Goal: Find specific page/section: Find specific page/section

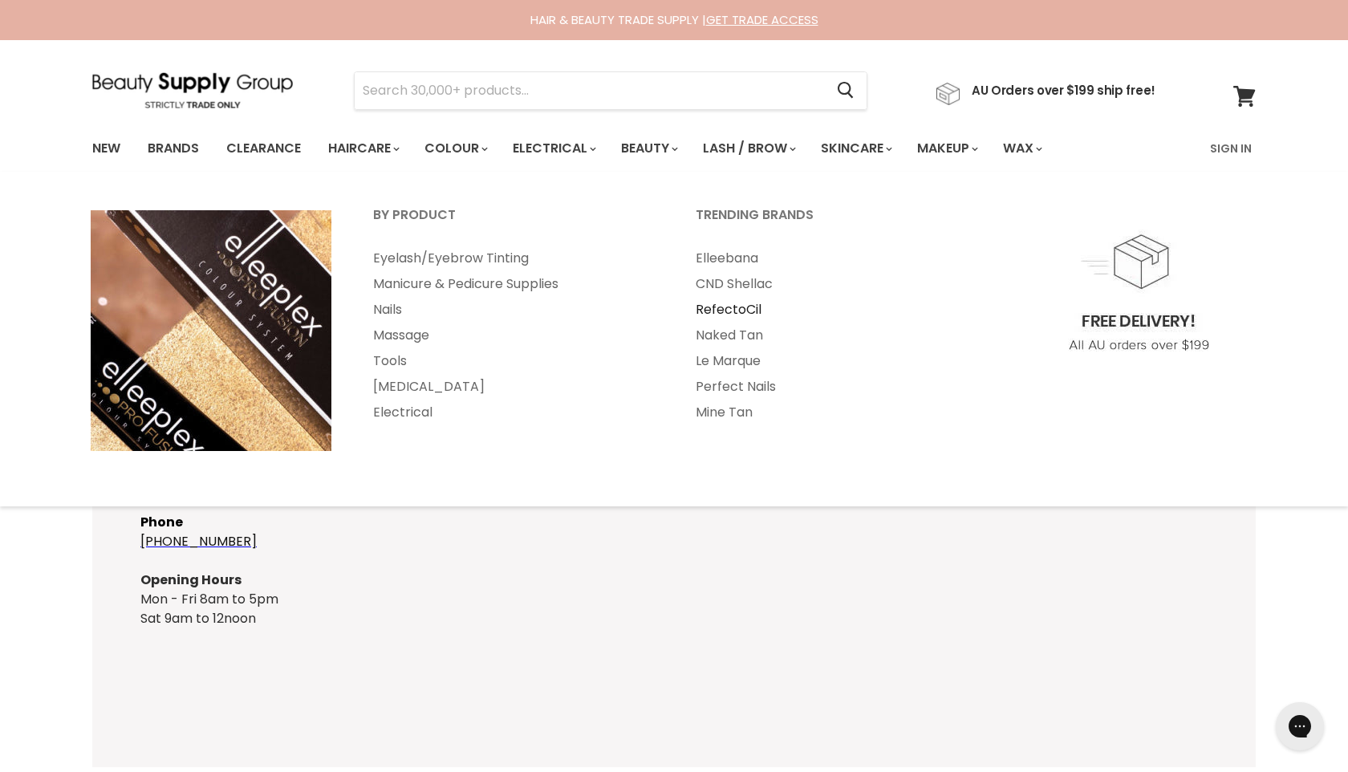
click at [744, 306] on link "RefectoCil" at bounding box center [834, 310] width 319 height 26
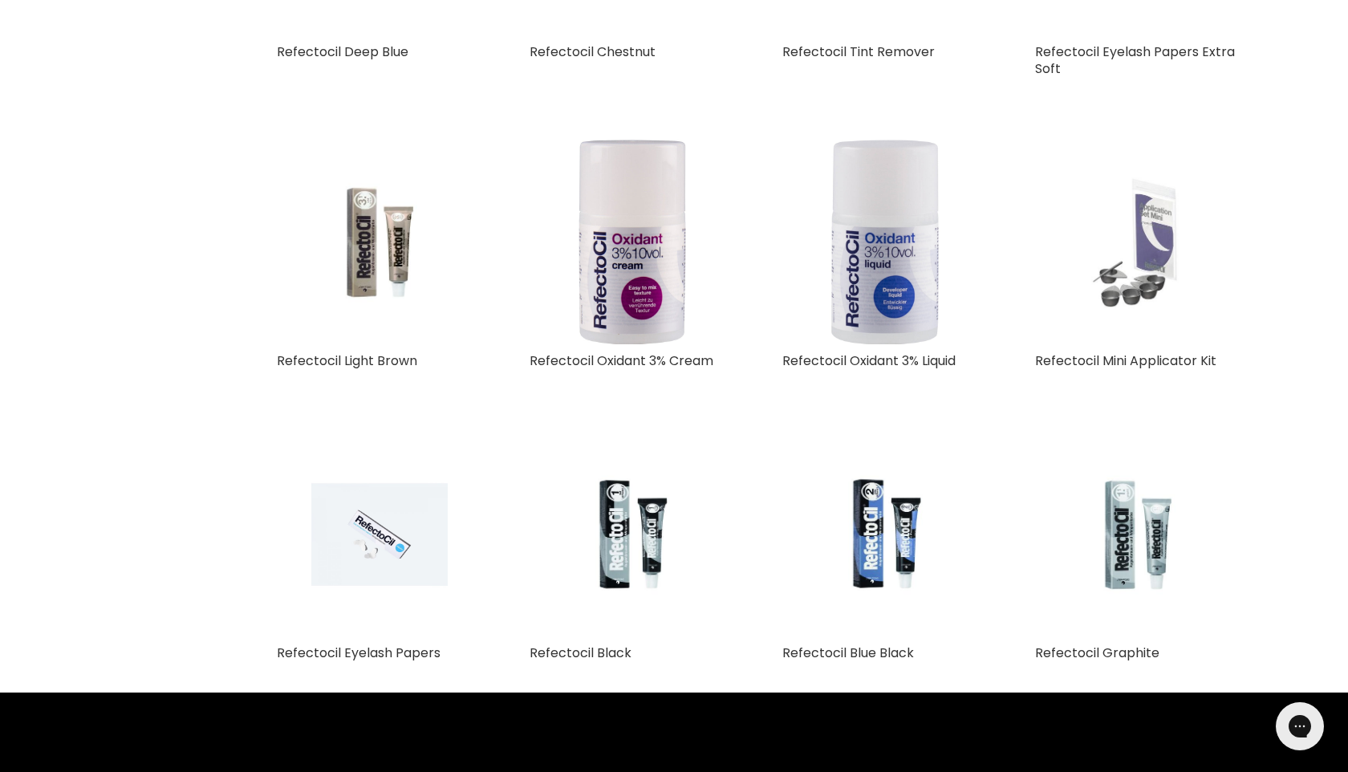
scroll to position [3231, 0]
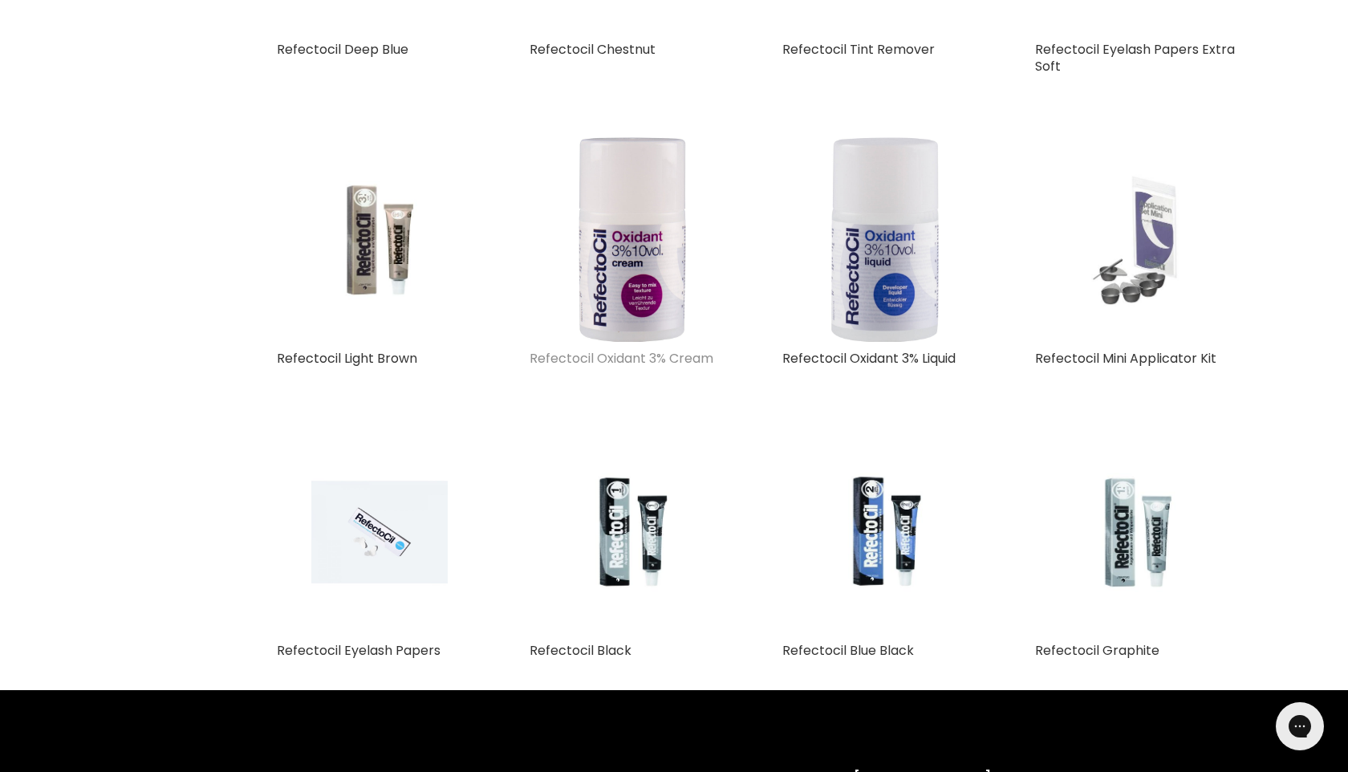
click at [651, 362] on link "Refectocil Oxidant 3% Cream" at bounding box center [621, 358] width 184 height 18
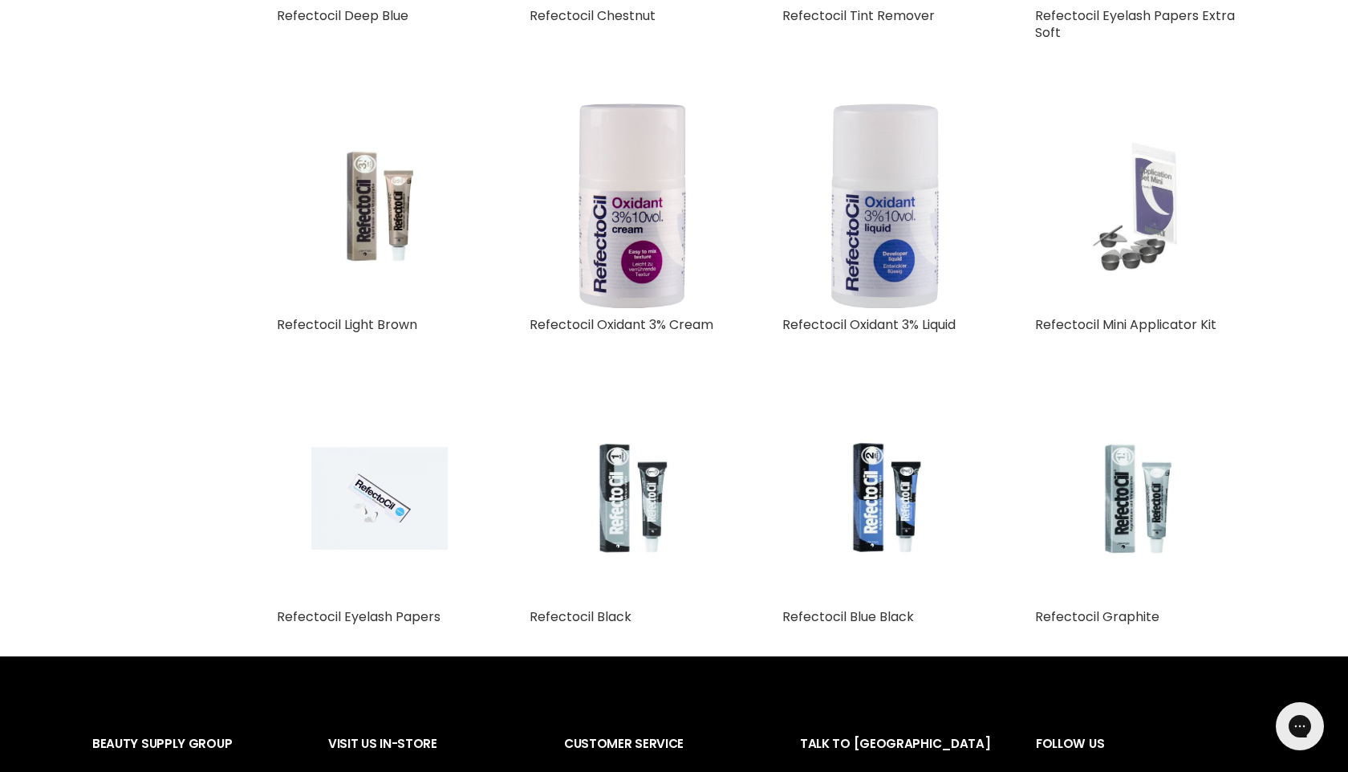
scroll to position [3683, 0]
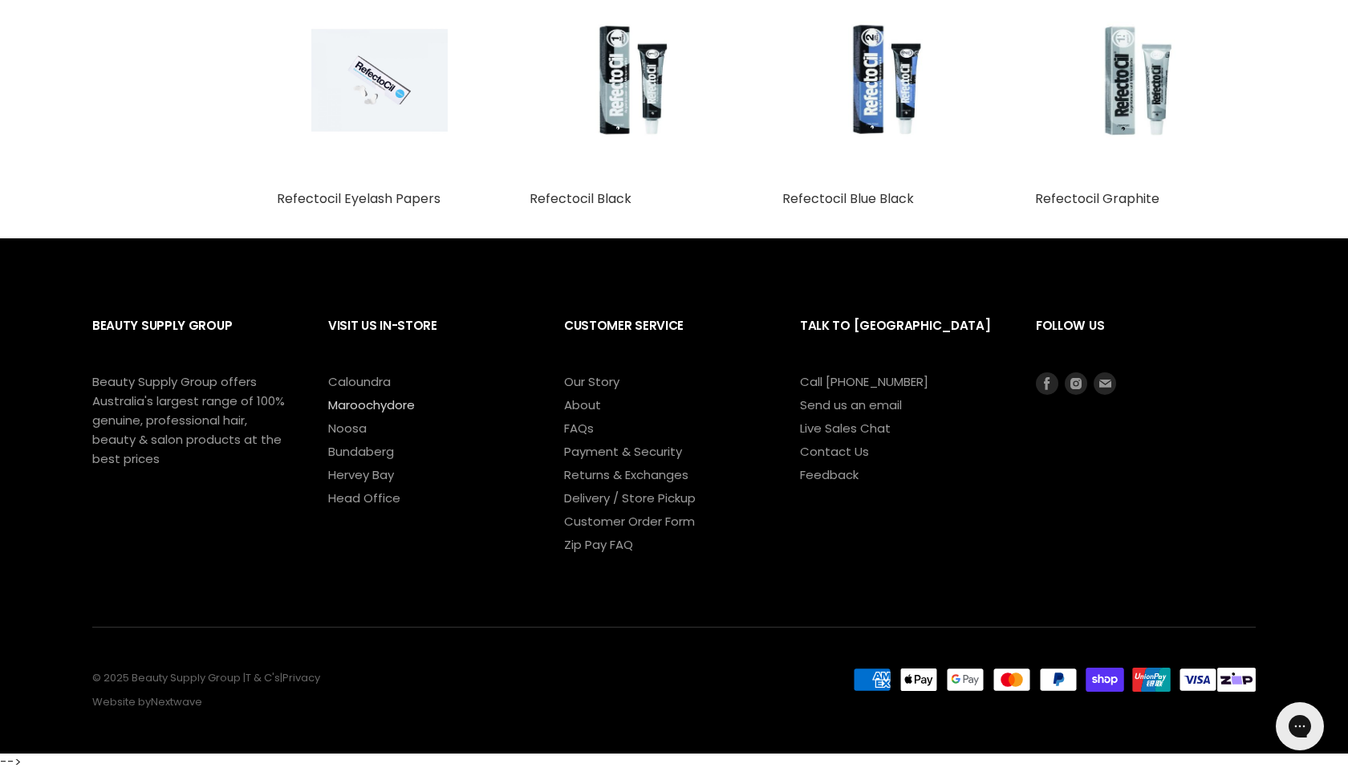
click at [381, 405] on link "Maroochydore" at bounding box center [371, 404] width 87 height 17
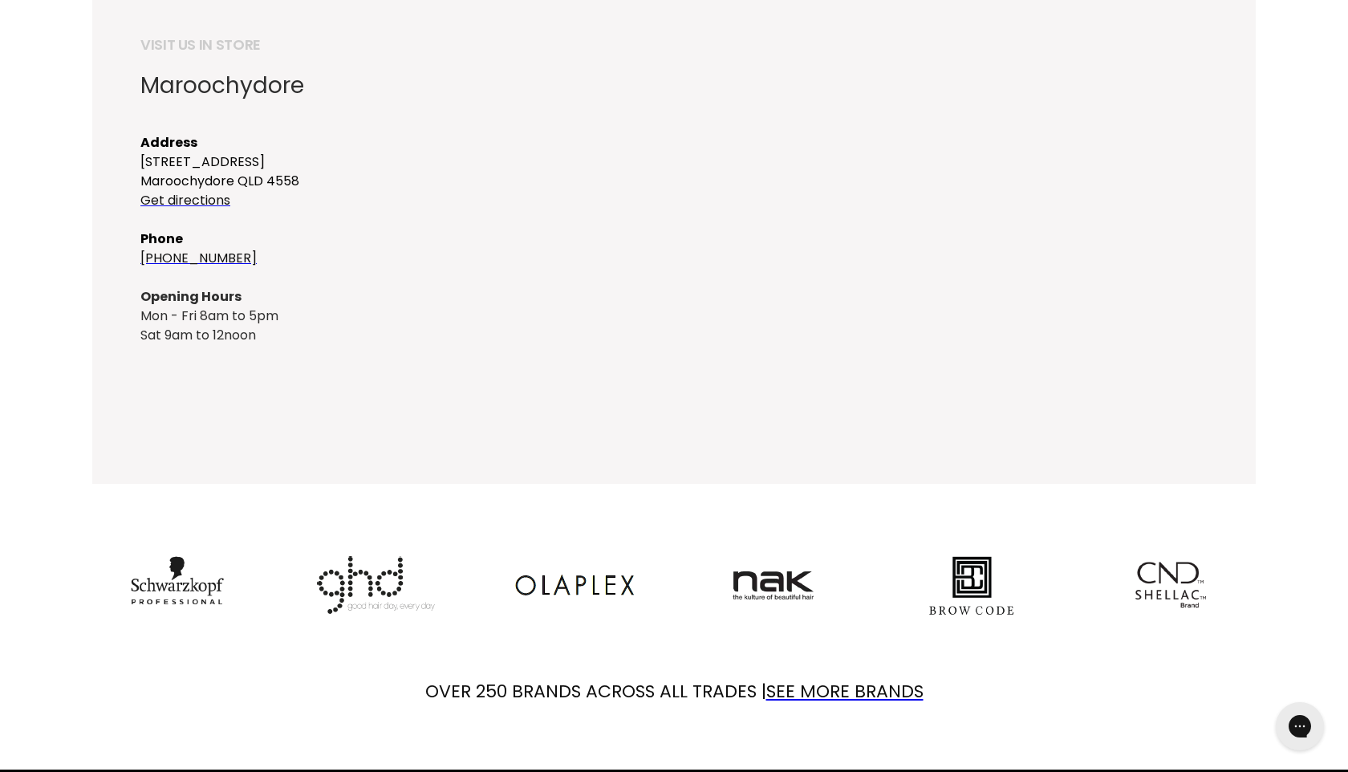
scroll to position [286, 0]
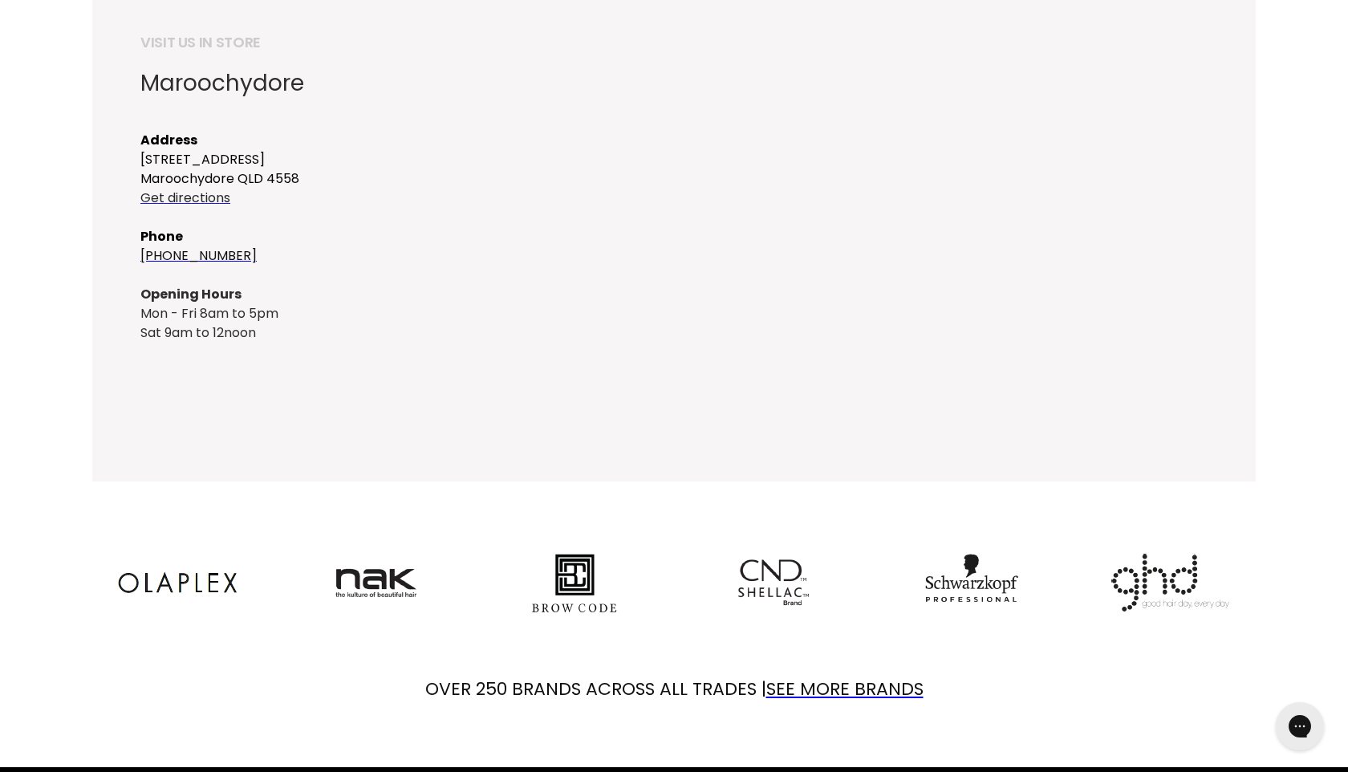
click at [164, 197] on font "Get directions" at bounding box center [185, 198] width 90 height 18
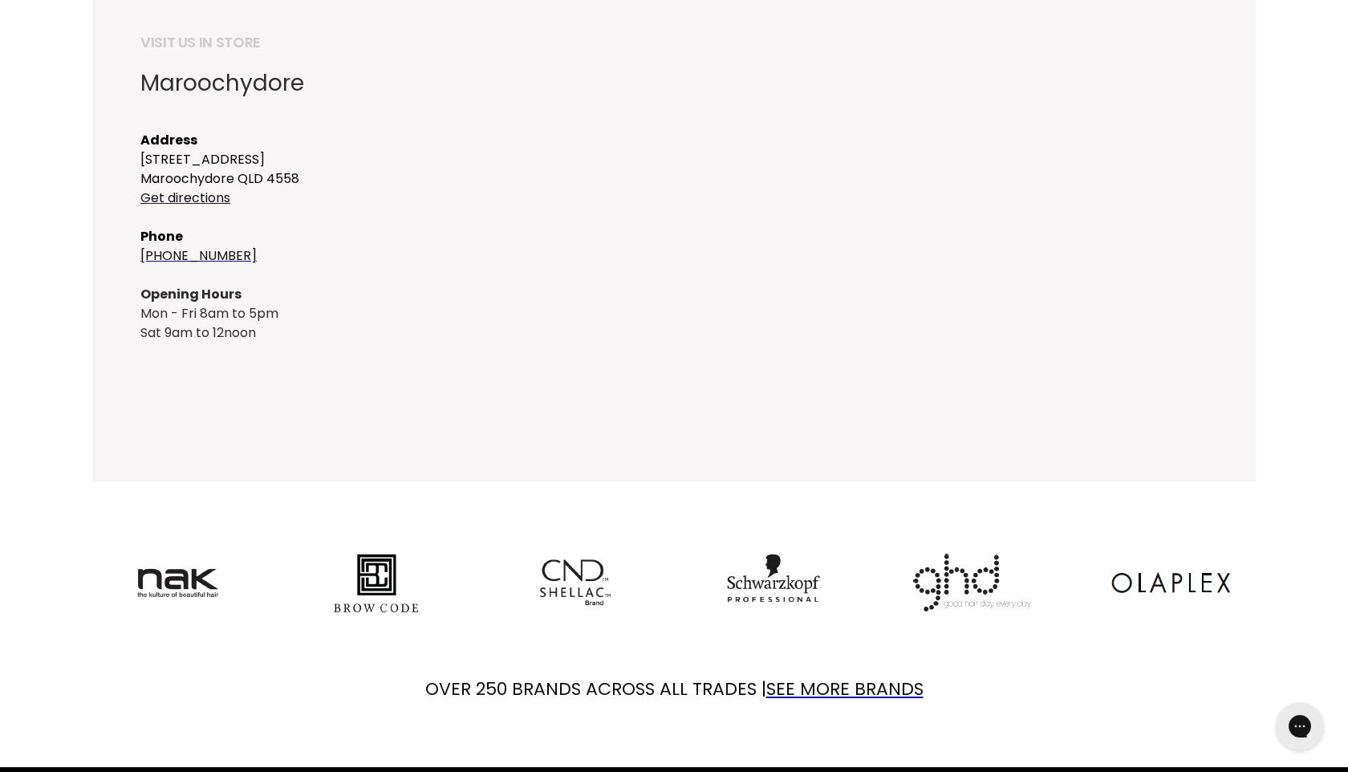
scroll to position [0, 0]
